Goal: Transaction & Acquisition: Purchase product/service

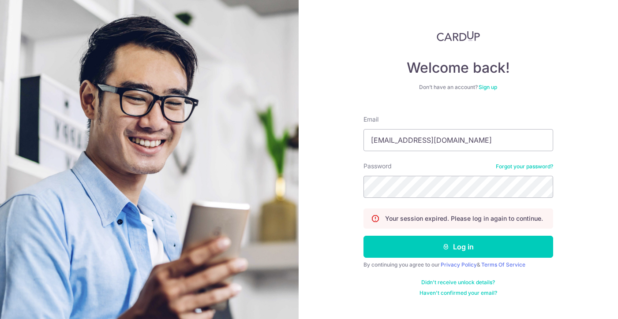
type input "yeow_siong@yahoo.com.sg"
click at [458, 247] on button "Log in" at bounding box center [458, 247] width 190 height 22
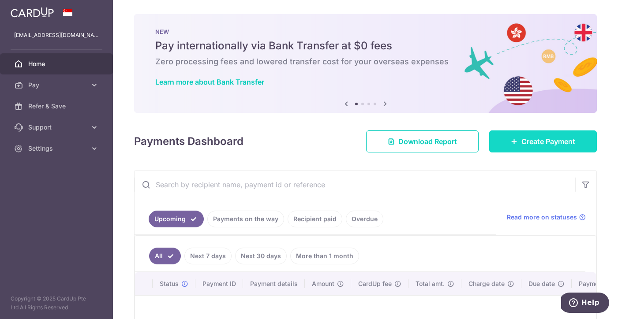
click at [522, 146] on span "Create Payment" at bounding box center [548, 141] width 54 height 11
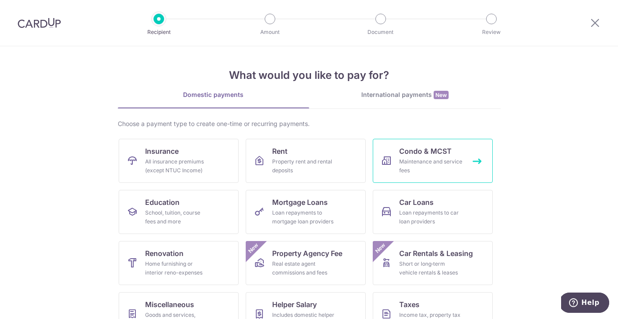
click at [441, 159] on div "Maintenance and service fees" at bounding box center [430, 166] width 63 height 18
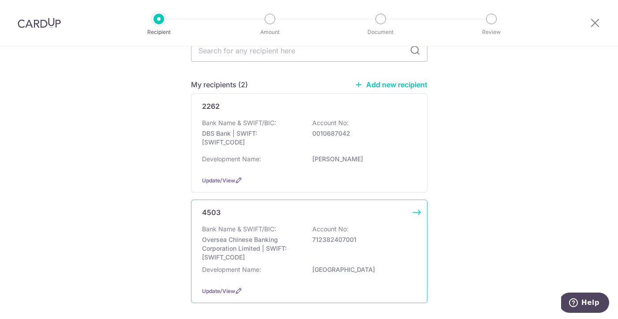
click at [312, 234] on p "Account No:" at bounding box center [330, 229] width 36 height 9
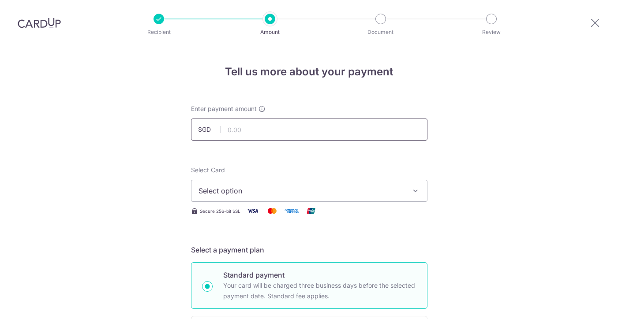
click at [291, 130] on input "text" at bounding box center [309, 130] width 236 height 22
type input "1,108.05"
click at [262, 194] on span "Select option" at bounding box center [300, 191] width 205 height 11
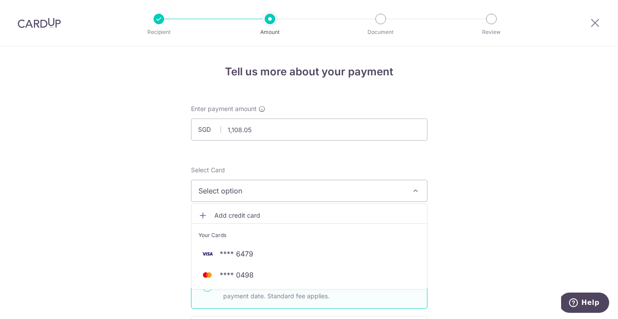
click at [249, 217] on span "Add credit card" at bounding box center [316, 215] width 205 height 9
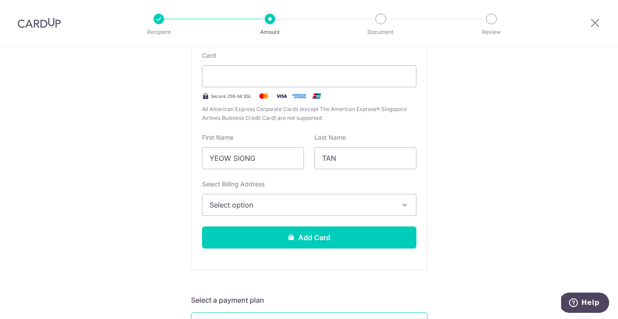
scroll to position [191, 0]
click at [306, 205] on span "Select option" at bounding box center [300, 205] width 183 height 11
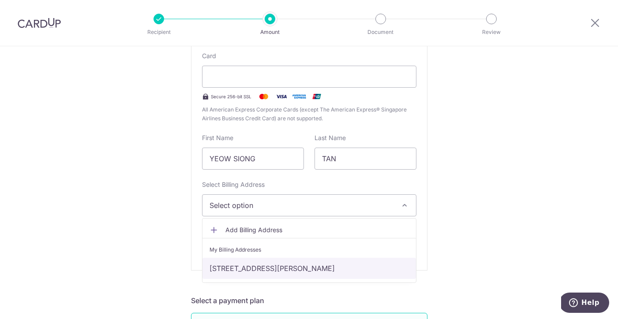
click at [352, 269] on link "[STREET_ADDRESS][PERSON_NAME]" at bounding box center [308, 268] width 213 height 21
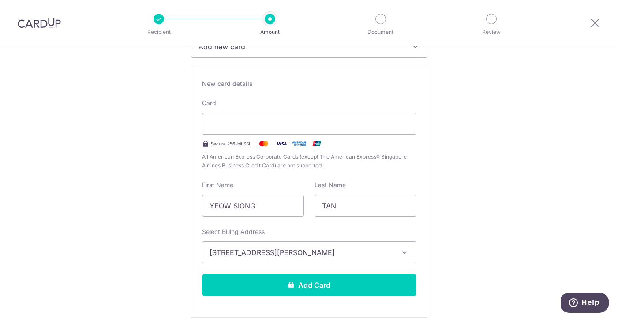
scroll to position [146, 0]
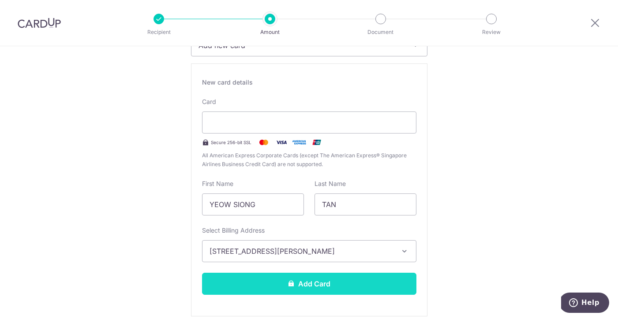
click at [334, 287] on button "Add Card" at bounding box center [309, 284] width 214 height 22
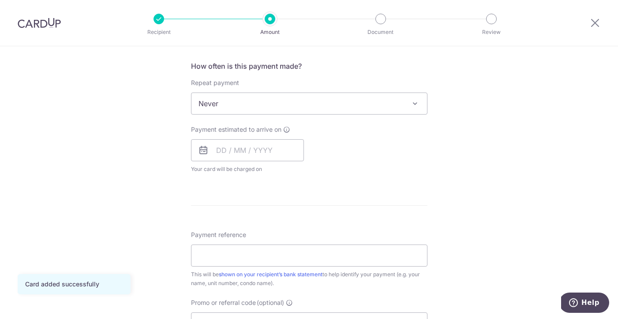
scroll to position [334, 0]
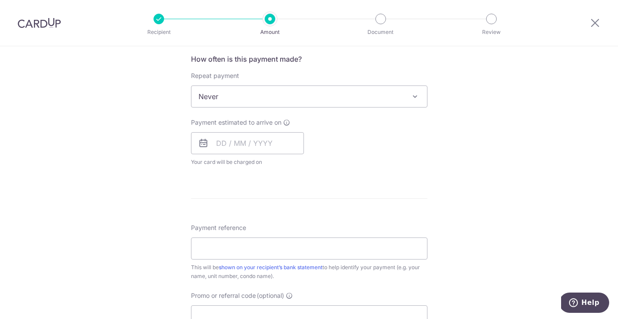
click at [203, 142] on icon at bounding box center [203, 143] width 11 height 11
click at [247, 147] on input "text" at bounding box center [247, 143] width 113 height 22
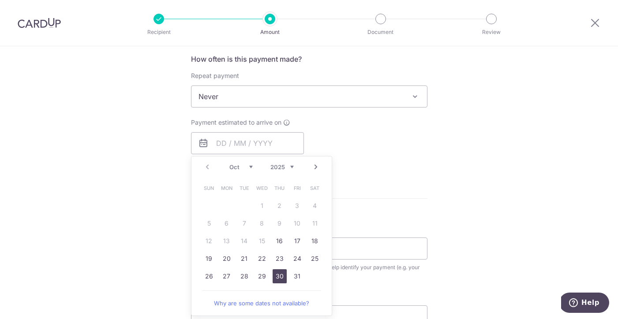
click at [275, 275] on link "30" at bounding box center [280, 276] width 14 height 14
type input "30/10/2025"
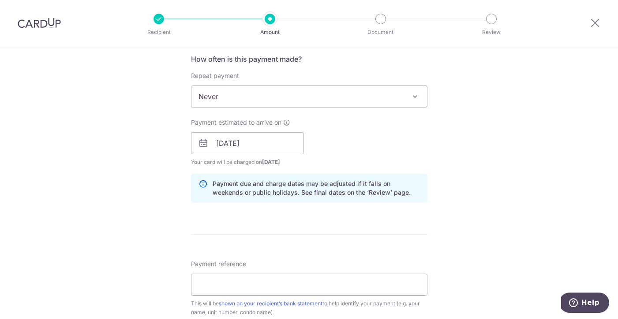
click at [414, 95] on span at bounding box center [415, 96] width 11 height 11
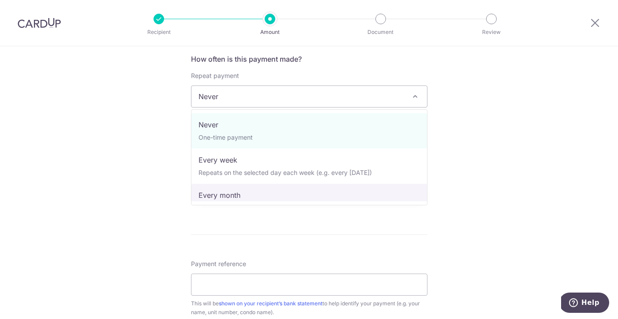
select select "3"
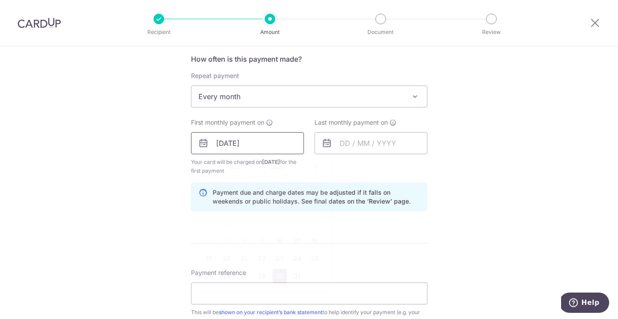
click at [254, 143] on input "30/10/2025" at bounding box center [247, 143] width 113 height 22
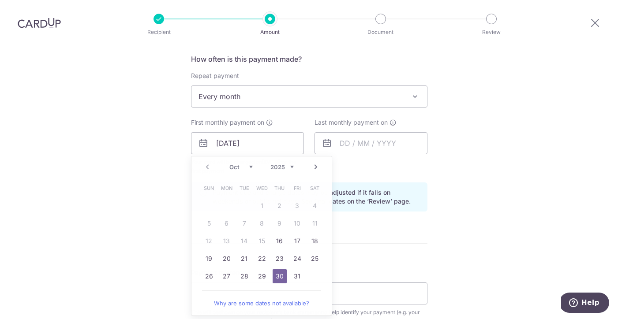
click at [516, 156] on div "Tell us more about your payment Enter payment amount SGD 1,108.05 1108.05 Card …" at bounding box center [309, 134] width 618 height 843
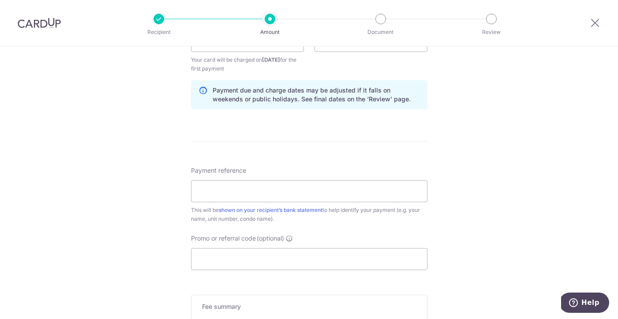
scroll to position [446, 0]
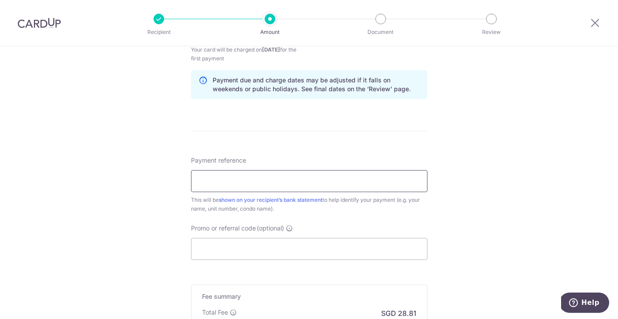
click at [294, 183] on input "Payment reference" at bounding box center [309, 181] width 236 height 22
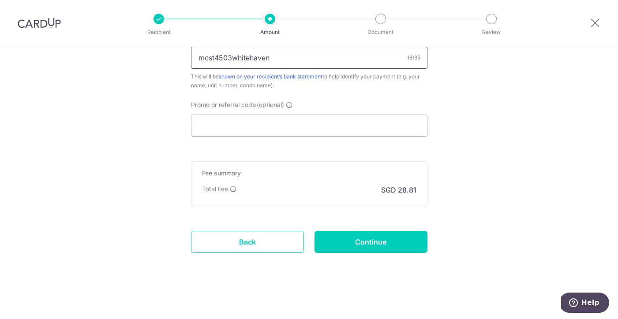
scroll to position [570, 0]
type input "mcst4503whitehaven"
click at [373, 243] on input "Continue" at bounding box center [370, 242] width 113 height 22
click at [288, 240] on link "Back" at bounding box center [247, 242] width 113 height 22
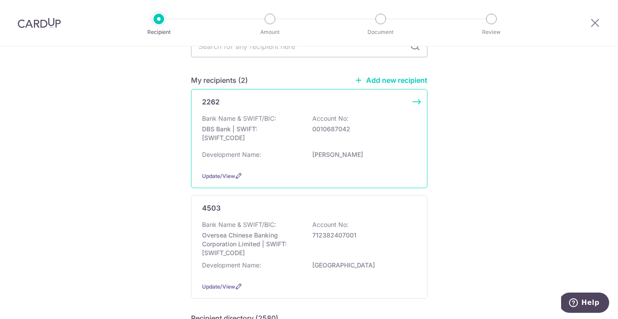
scroll to position [53, 0]
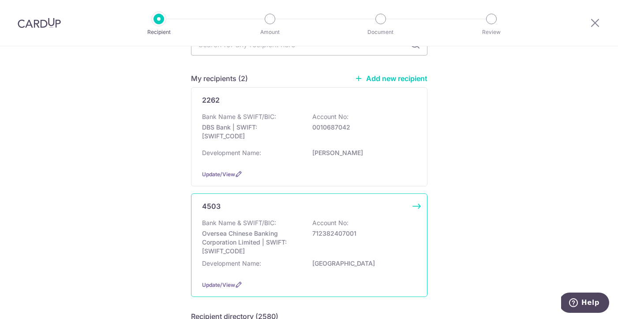
click at [289, 248] on p "Oversea Chinese Banking Corporation Limited | SWIFT: [SWIFT_CODE]" at bounding box center [251, 242] width 99 height 26
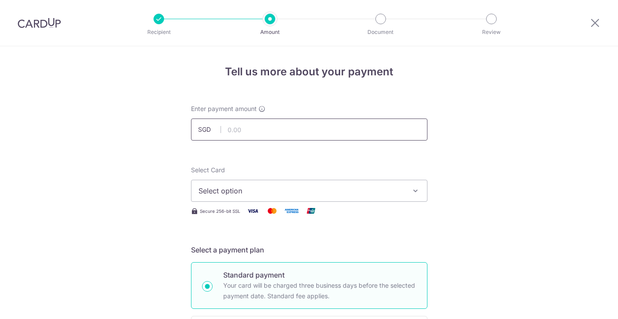
click at [268, 136] on input "text" at bounding box center [309, 130] width 236 height 22
type input "1,108.05"
click at [285, 193] on span "Select option" at bounding box center [300, 191] width 205 height 11
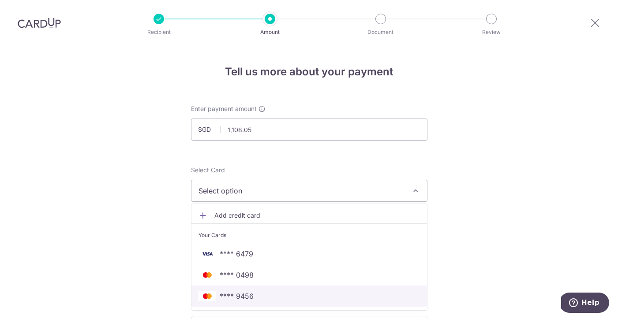
click at [247, 295] on span "**** 9456" at bounding box center [237, 296] width 34 height 11
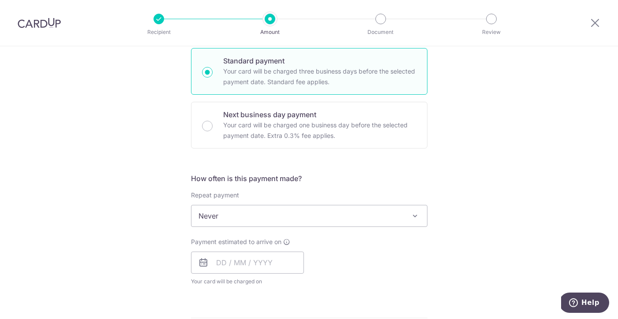
scroll to position [228, 0]
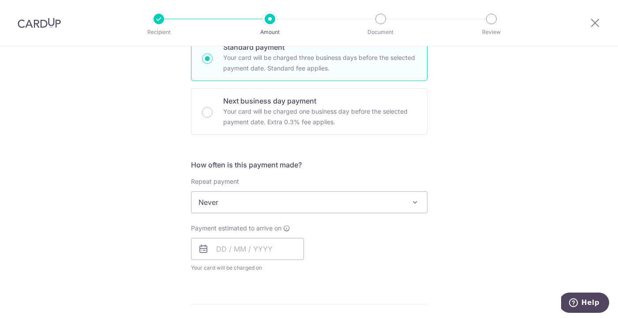
click at [287, 205] on span "Never" at bounding box center [308, 202] width 235 height 21
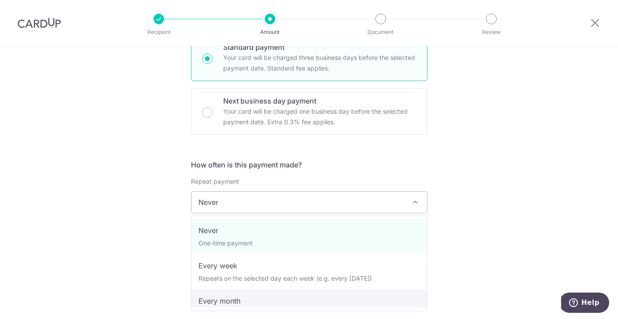
select select "3"
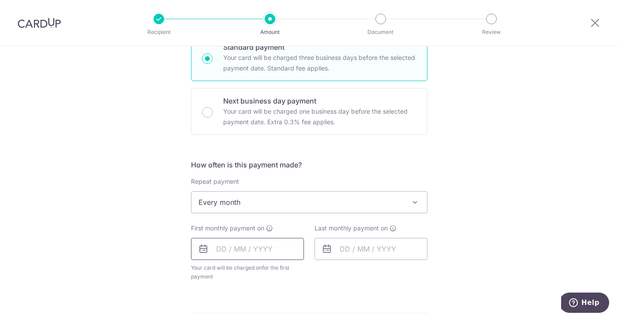
click at [252, 249] on input "text" at bounding box center [247, 249] width 113 height 22
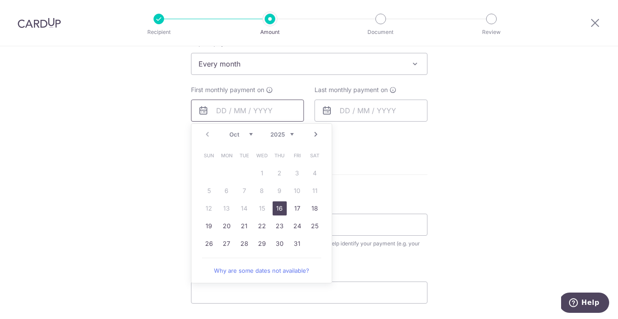
scroll to position [367, 0]
click at [261, 244] on link "29" at bounding box center [262, 243] width 14 height 14
type input "29/10/2025"
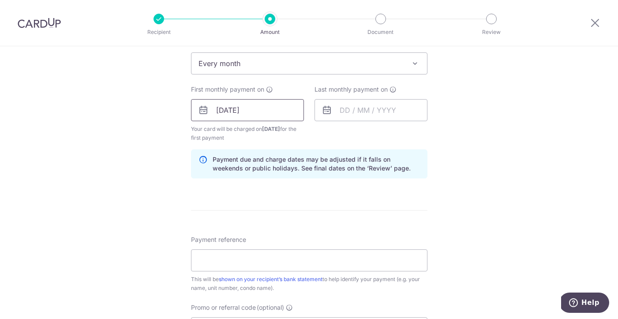
click at [246, 111] on input "29/10/2025" at bounding box center [247, 110] width 113 height 22
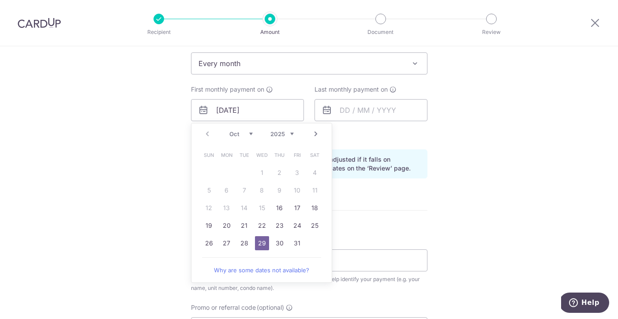
click at [491, 169] on div "Tell us more about your payment Enter payment amount SGD 1,108.05 1108.05 Selec…" at bounding box center [309, 100] width 618 height 843
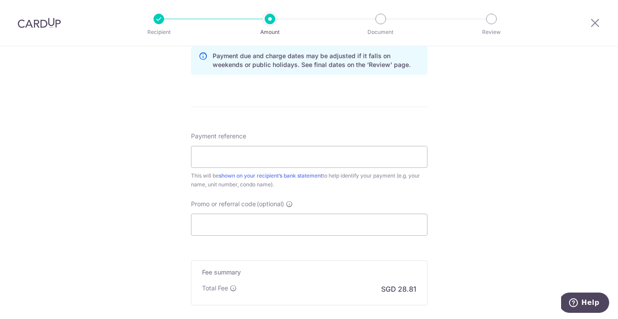
scroll to position [493, 0]
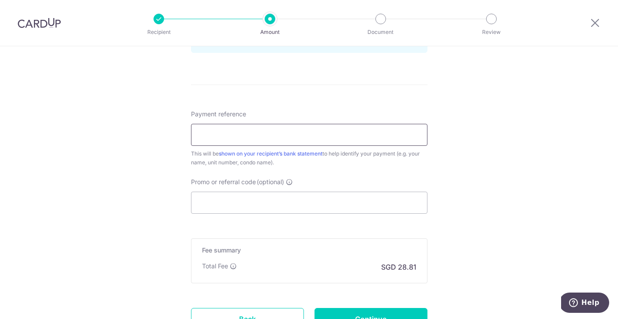
click at [340, 126] on input "Payment reference" at bounding box center [309, 135] width 236 height 22
type input "mcst4503whitehaven332-05-01"
click at [340, 202] on input "Promo or referral code (optional)" at bounding box center [309, 203] width 236 height 22
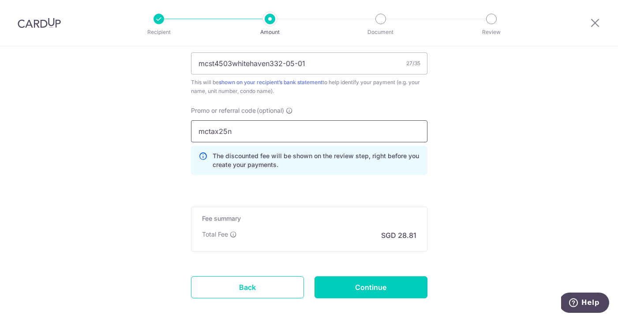
scroll to position [569, 0]
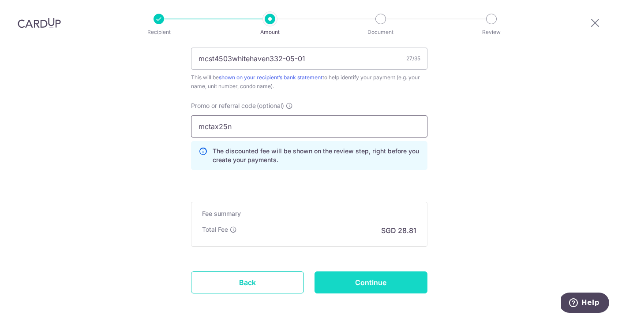
type input "mctax25n"
click at [382, 288] on input "Continue" at bounding box center [370, 283] width 113 height 22
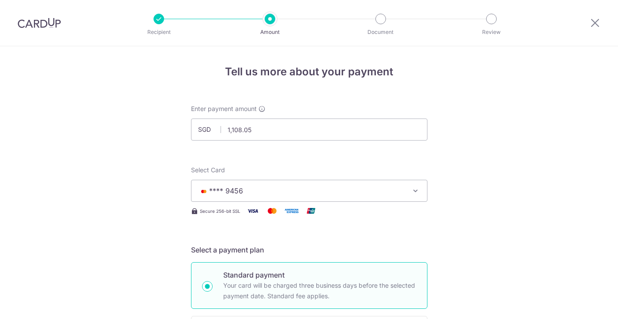
scroll to position [445, 0]
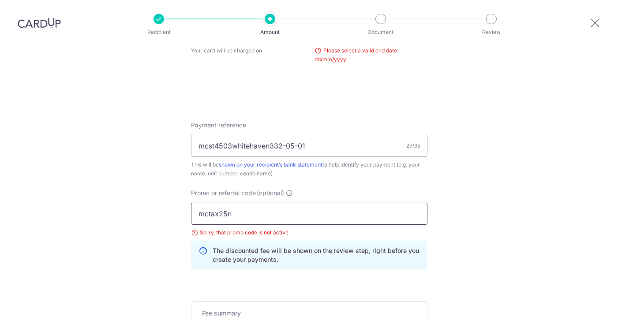
click at [239, 216] on input "mctax25n" at bounding box center [309, 214] width 236 height 22
type input "mctax25"
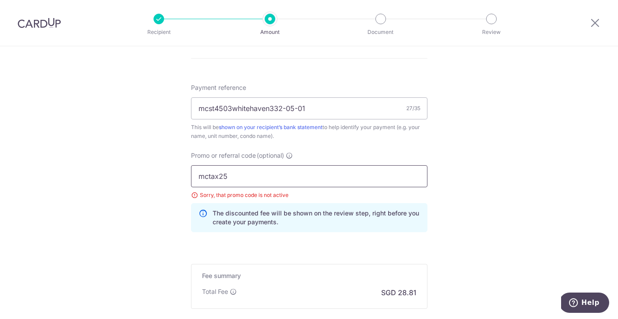
scroll to position [482, 0]
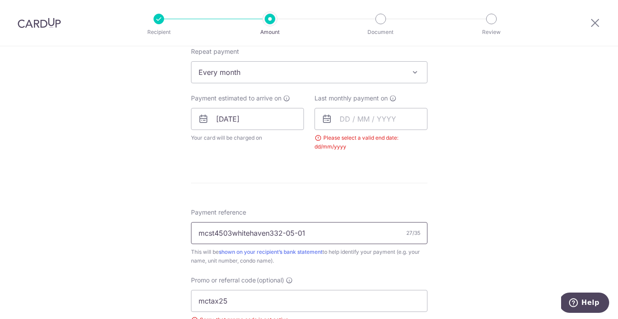
scroll to position [358, 0]
click at [363, 123] on input "text" at bounding box center [370, 119] width 113 height 22
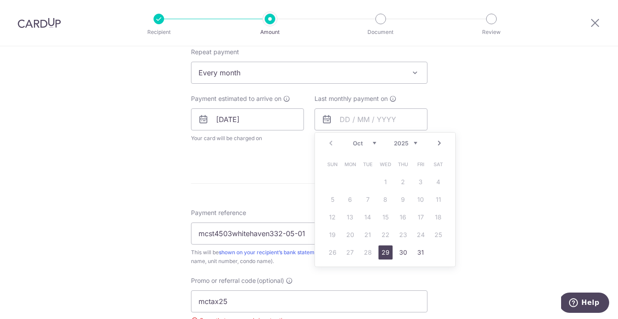
click at [438, 142] on link "Next" at bounding box center [439, 143] width 11 height 11
click at [350, 253] on link "29" at bounding box center [350, 253] width 14 height 14
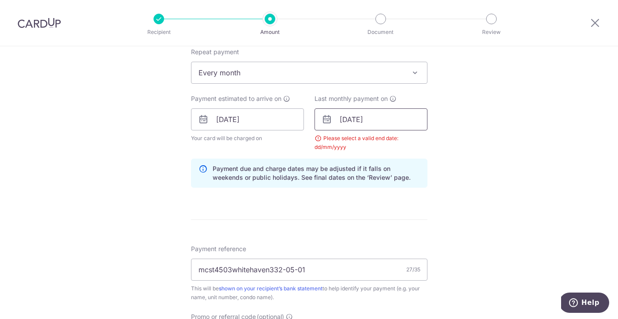
click at [359, 120] on input "29/12/2025" at bounding box center [370, 119] width 113 height 22
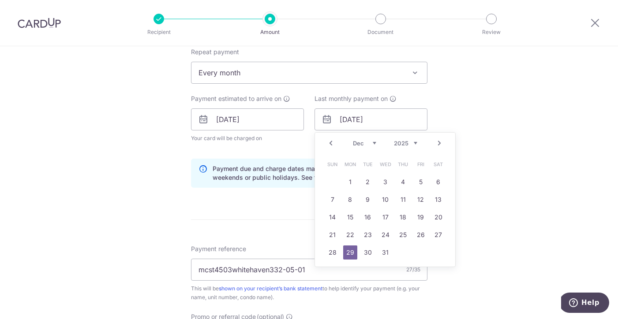
click at [331, 143] on link "Prev" at bounding box center [330, 143] width 11 height 11
click at [384, 249] on link "29" at bounding box center [385, 253] width 14 height 14
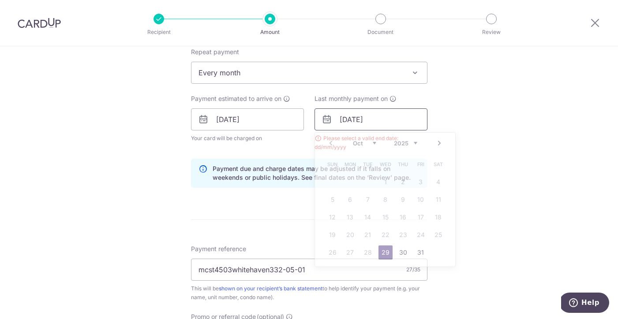
click at [361, 124] on input "[DATE]" at bounding box center [370, 119] width 113 height 22
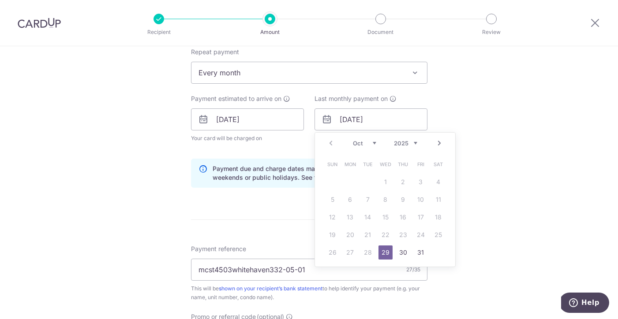
click at [438, 142] on link "Next" at bounding box center [439, 143] width 11 height 11
click at [350, 252] on link "29" at bounding box center [350, 253] width 14 height 14
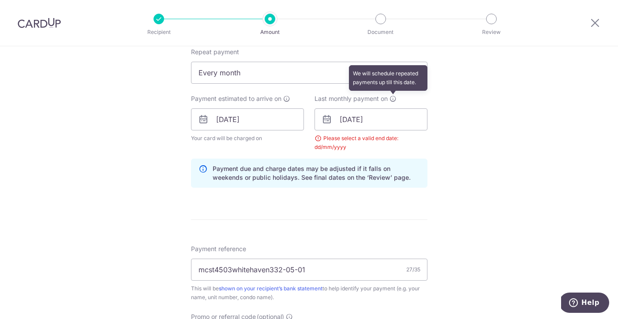
click at [394, 98] on icon at bounding box center [392, 98] width 7 height 7
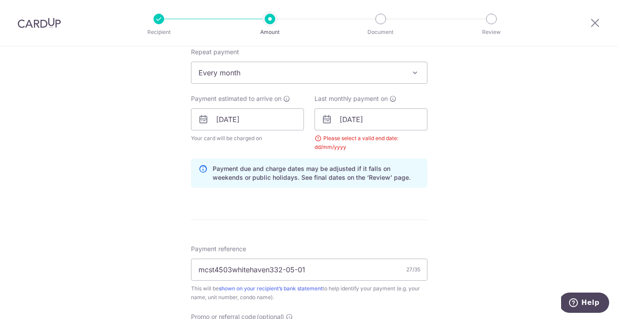
click at [446, 103] on div "Tell us more about your payment Enter payment amount SGD 1,108.05 1108.05 Selec…" at bounding box center [309, 136] width 618 height 895
click at [366, 121] on input "29/12/2025" at bounding box center [370, 119] width 113 height 22
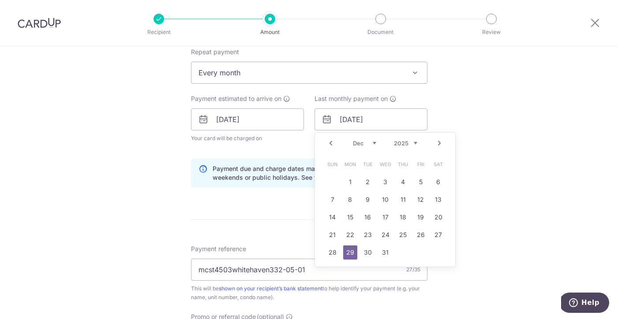
click at [440, 141] on link "Next" at bounding box center [439, 143] width 11 height 11
click at [384, 254] on link "28" at bounding box center [385, 253] width 14 height 14
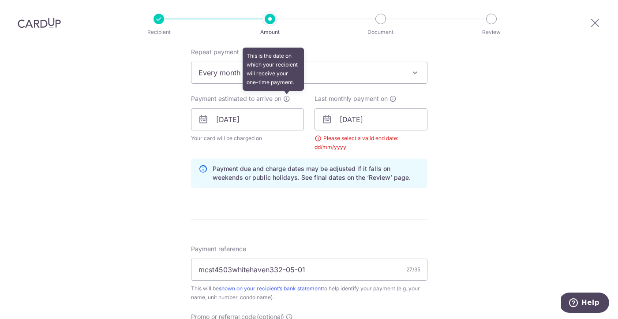
click at [287, 99] on icon at bounding box center [286, 98] width 7 height 7
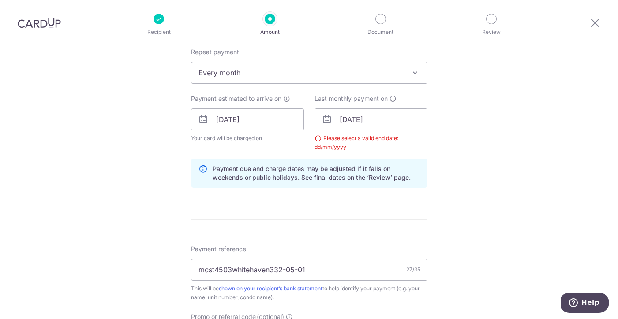
click at [474, 115] on div "Tell us more about your payment Enter payment amount SGD 1,108.05 1108.05 Selec…" at bounding box center [309, 136] width 618 height 895
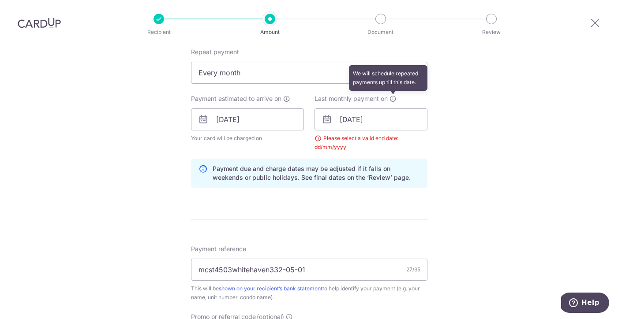
click at [395, 100] on icon at bounding box center [392, 98] width 7 height 7
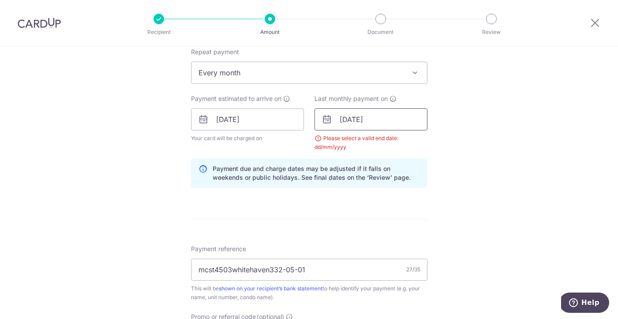
click at [366, 116] on input "28/01/2026" at bounding box center [370, 119] width 113 height 22
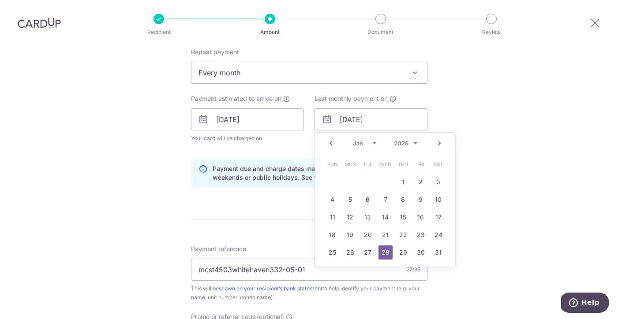
click at [333, 142] on link "Prev" at bounding box center [330, 143] width 11 height 11
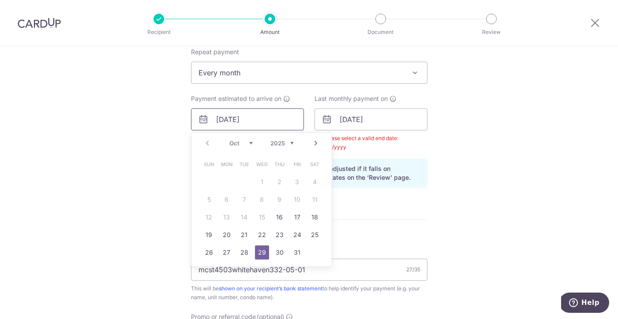
click at [250, 116] on input "29/10/2025" at bounding box center [247, 119] width 113 height 22
click at [356, 123] on input "28/01/2026" at bounding box center [370, 119] width 113 height 22
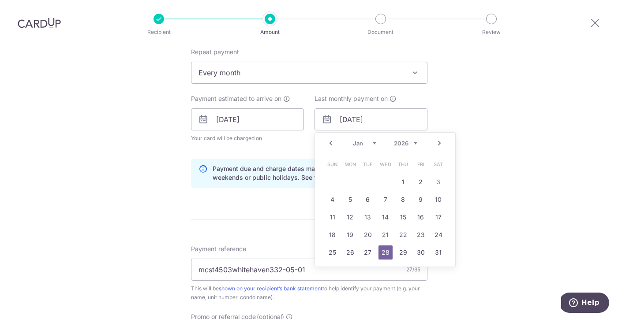
click at [333, 143] on link "Prev" at bounding box center [330, 143] width 11 height 11
click at [419, 235] on link "26" at bounding box center [421, 235] width 14 height 14
type input "26/12/2025"
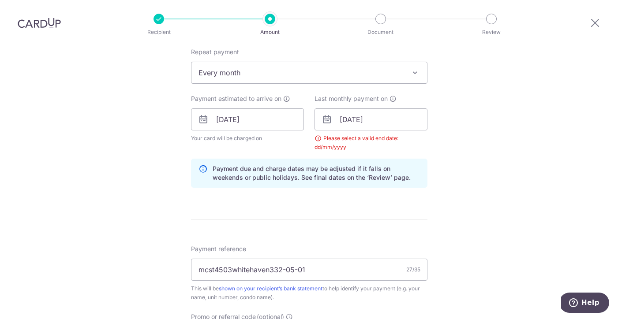
click at [435, 164] on div "Tell us more about your payment Enter payment amount SGD 1,108.05 1108.05 Selec…" at bounding box center [309, 136] width 618 height 895
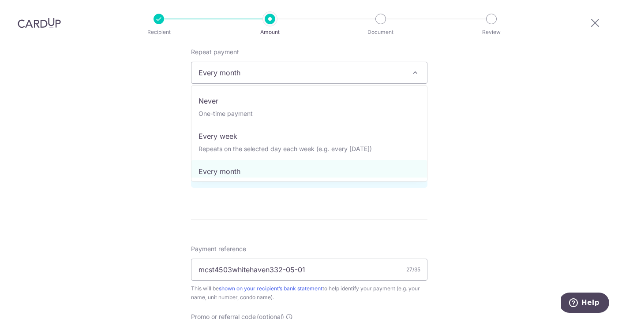
click at [297, 75] on span "Every month" at bounding box center [308, 72] width 235 height 21
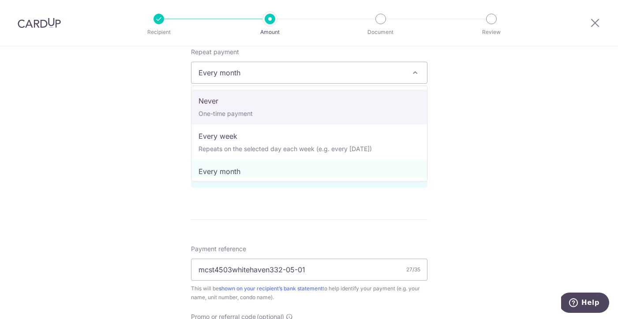
select select "1"
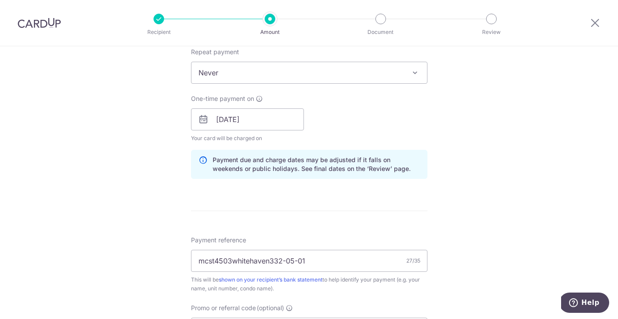
click at [473, 160] on div "Tell us more about your payment Enter payment amount SGD 1,108.05 1108.05 Selec…" at bounding box center [309, 132] width 618 height 886
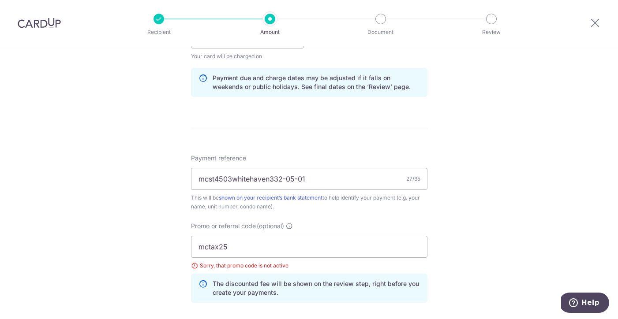
scroll to position [451, 0]
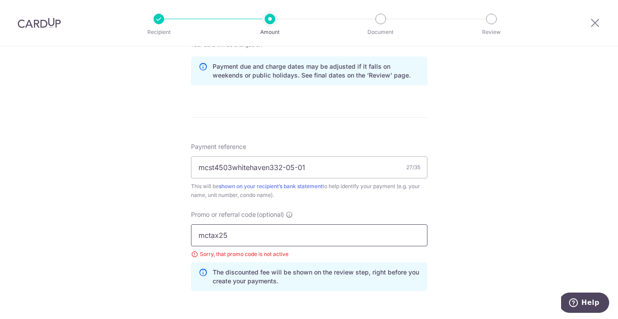
click at [261, 231] on input "mctax25" at bounding box center [309, 235] width 236 height 22
type input "m"
type input "off225"
click at [505, 232] on div "Tell us more about your payment Enter payment amount SGD 1,108.05 1108.05 Selec…" at bounding box center [309, 38] width 618 height 886
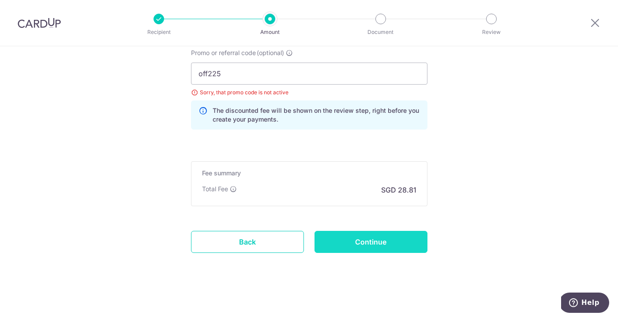
scroll to position [613, 0]
click at [393, 242] on input "Continue" at bounding box center [370, 242] width 113 height 22
